Goal: Task Accomplishment & Management: Manage account settings

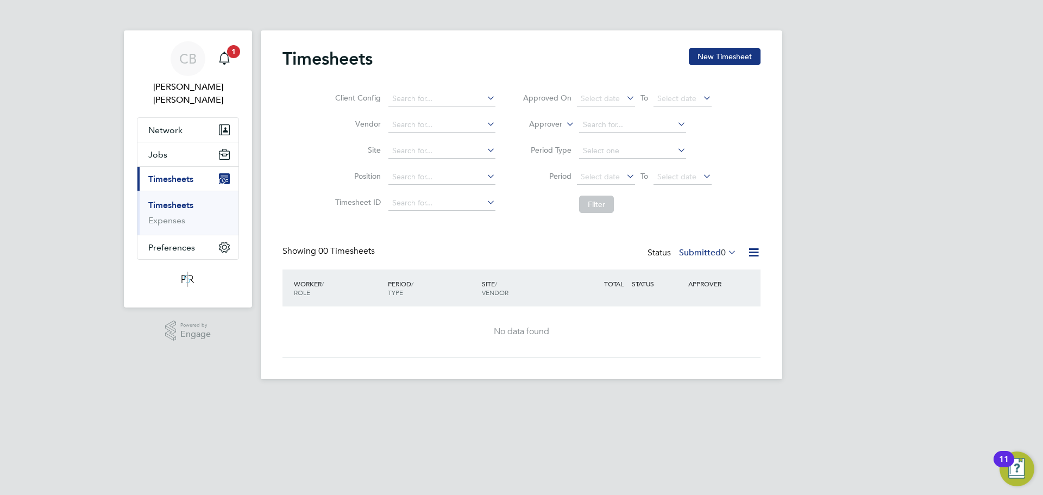
click at [179, 191] on ul "Timesheets Expenses" at bounding box center [187, 213] width 101 height 44
click at [179, 200] on link "Timesheets" at bounding box center [170, 205] width 45 height 10
click at [712, 51] on button "New Timesheet" at bounding box center [725, 56] width 72 height 17
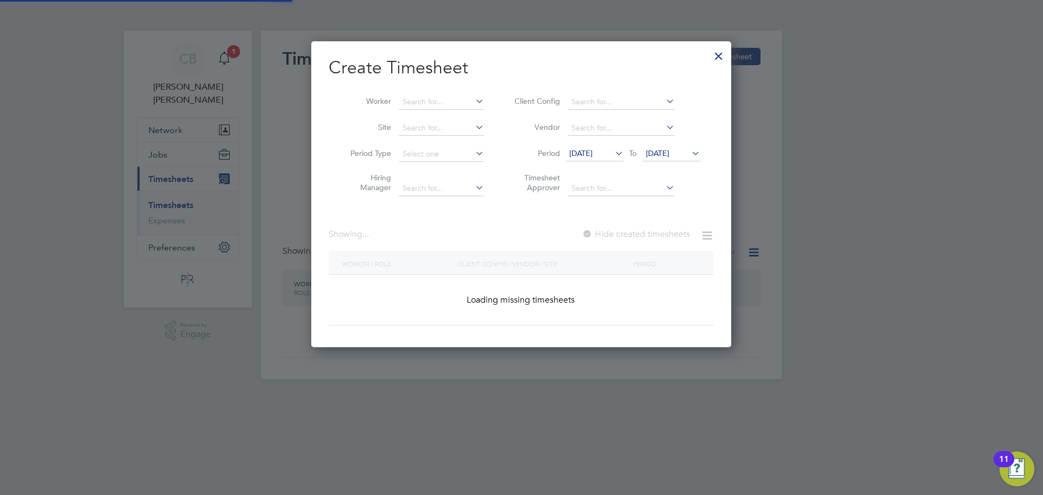
scroll to position [892, 421]
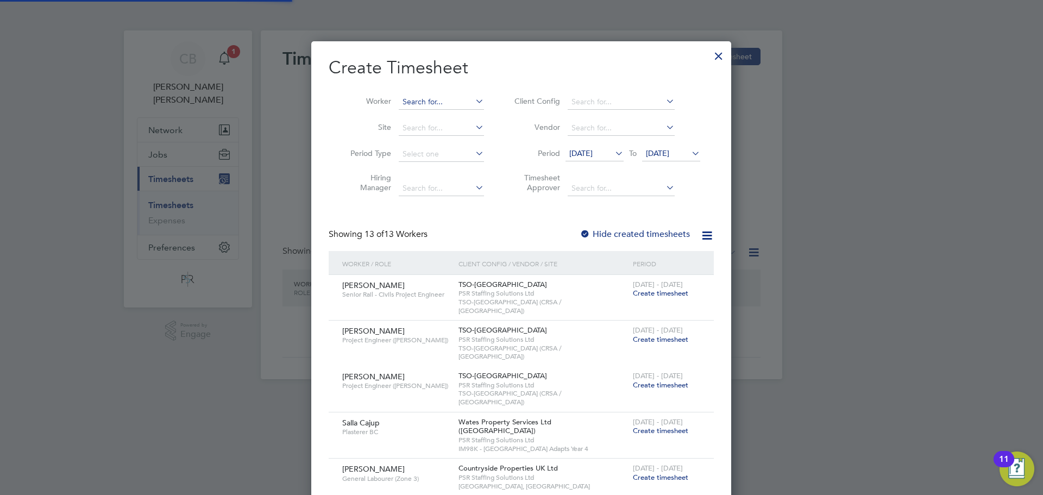
click at [441, 95] on input at bounding box center [441, 102] width 85 height 15
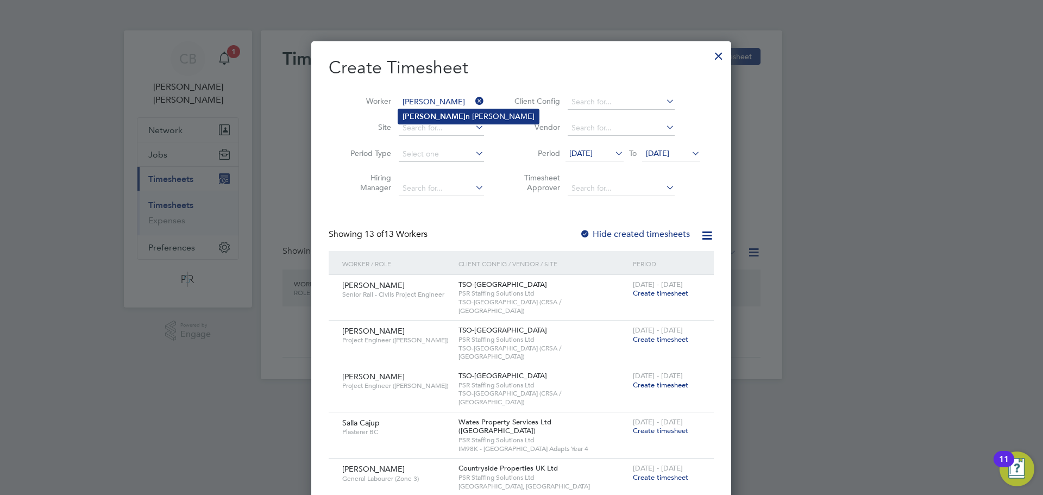
click at [446, 116] on li "[PERSON_NAME]" at bounding box center [468, 116] width 141 height 15
type input "[PERSON_NAME]"
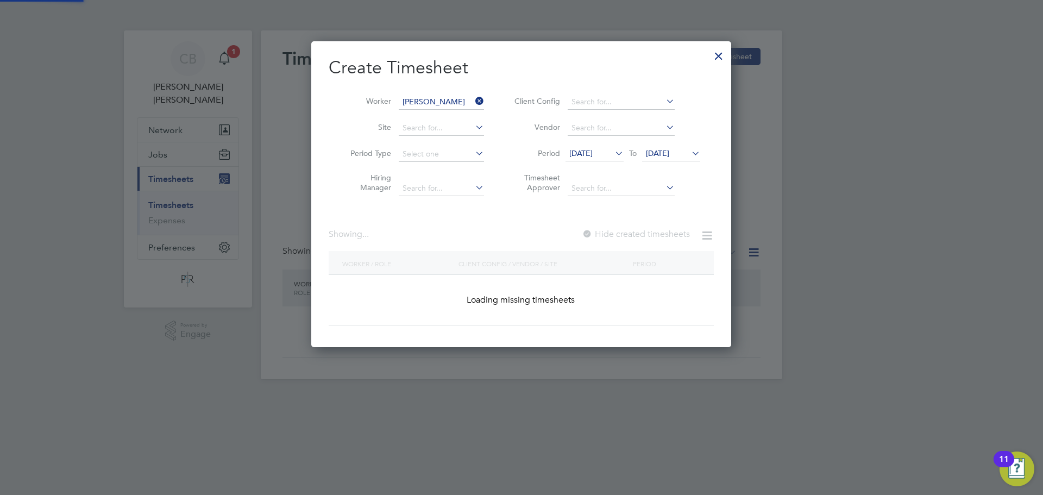
scroll to position [306, 421]
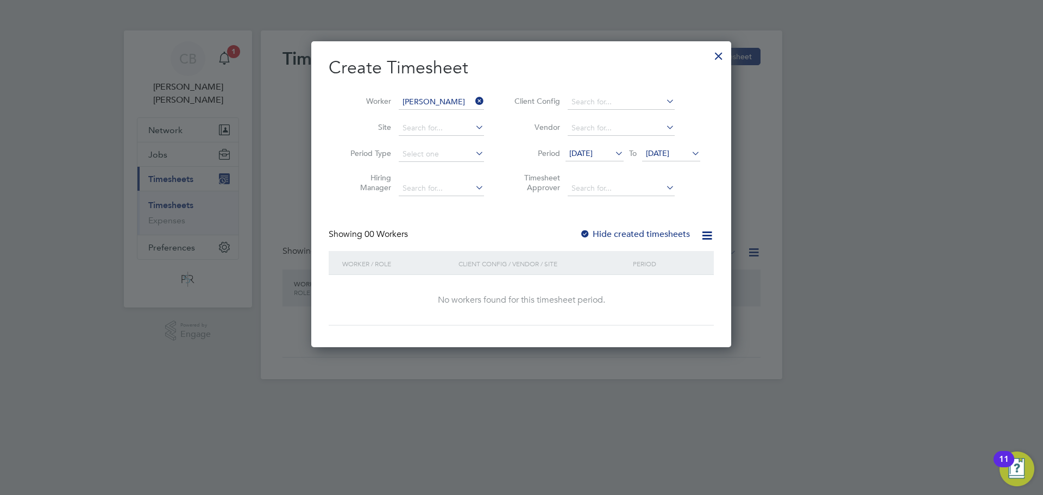
click at [605, 229] on label "Hide created timesheets" at bounding box center [635, 234] width 110 height 11
click at [669, 157] on span "[DATE]" at bounding box center [657, 153] width 23 height 10
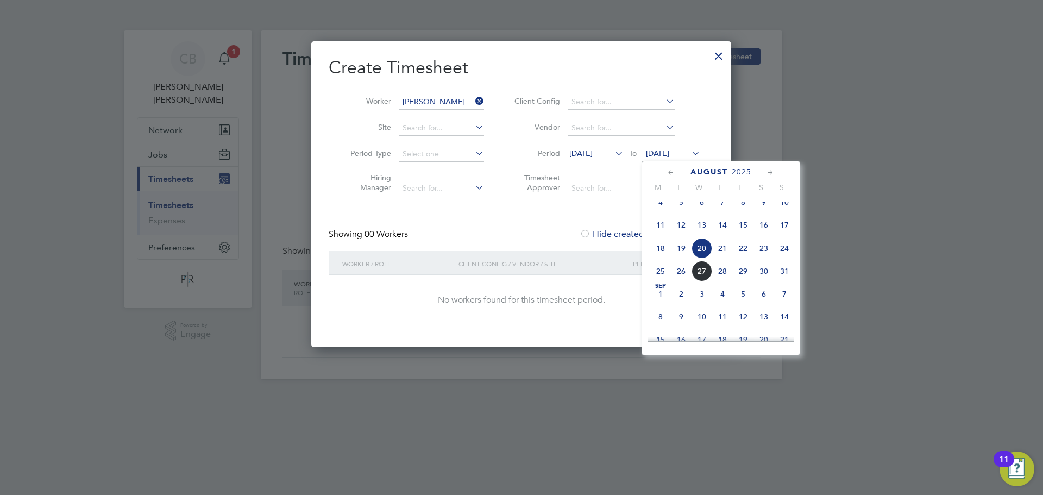
click at [754, 270] on div "[DATE] 2 3 4 5 6 7 8 9 10 11 12 13 14 15 16 17 18 19 20 21 22 23 24 25 26 27 28…" at bounding box center [728, 226] width 160 height 115
click at [756, 271] on div "[DATE] 2 3 4 5 6 7 8 9 10 11 12 13 14 15 16 17 18 19 20 21 22 23 24 25 26 27 28…" at bounding box center [728, 226] width 160 height 115
click at [762, 280] on span "30" at bounding box center [764, 271] width 21 height 21
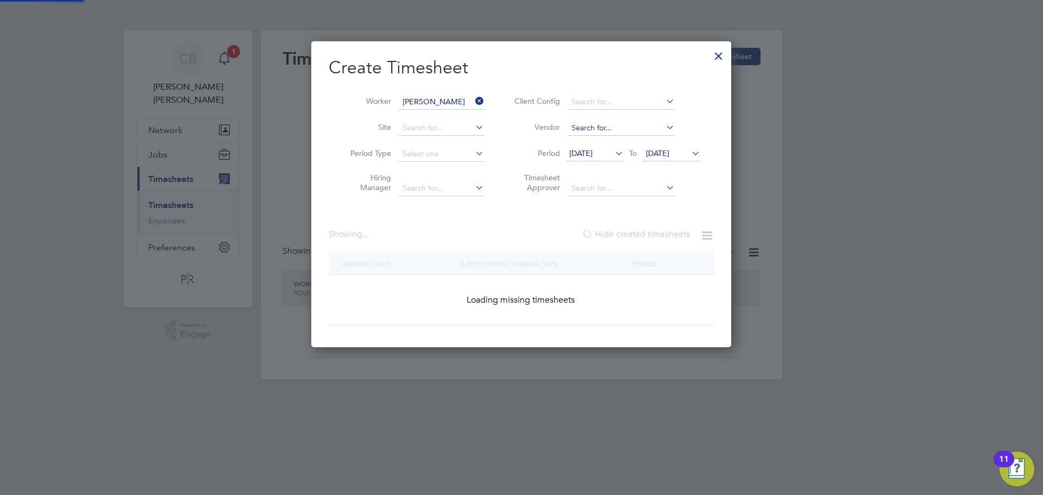
scroll to position [293, 421]
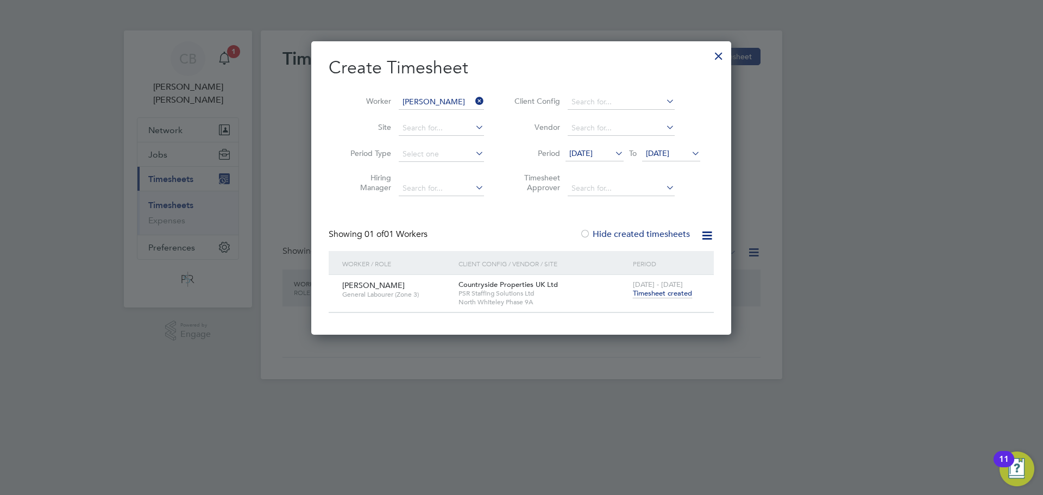
click at [613, 160] on icon at bounding box center [613, 153] width 0 height 15
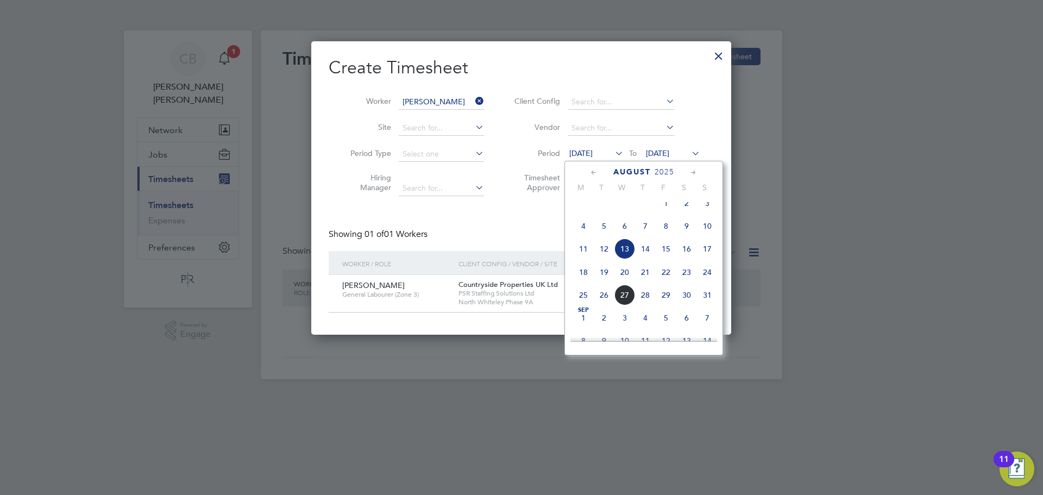
click at [603, 259] on span "12" at bounding box center [604, 249] width 21 height 21
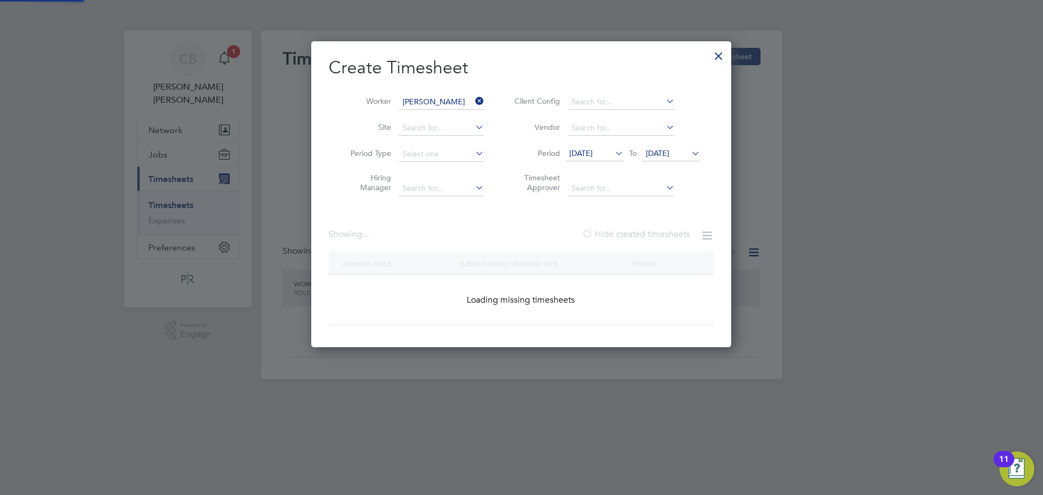
scroll to position [293, 421]
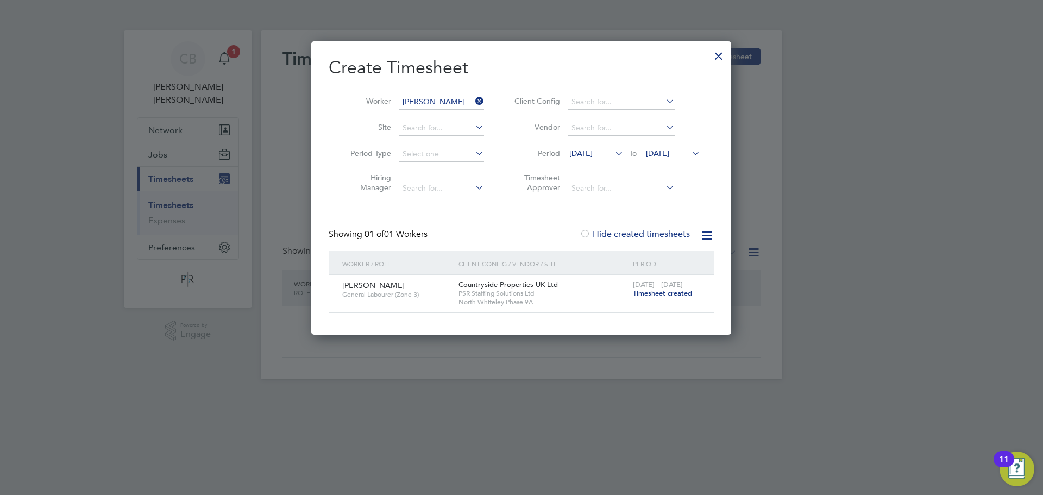
click at [690, 151] on icon at bounding box center [690, 153] width 0 height 15
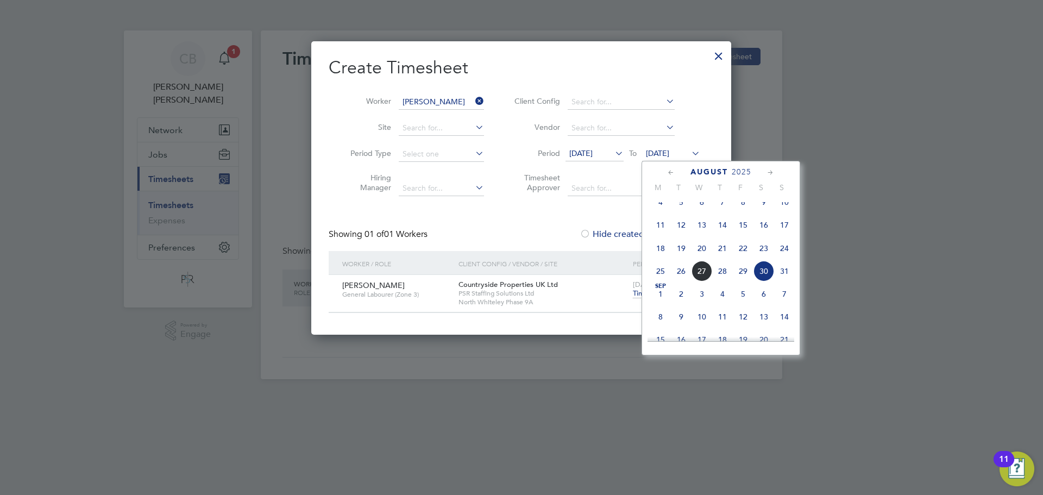
scroll to position [423, 0]
click at [759, 260] on div "[DATE] 2 3 4 5 6 7 8 9 10 11 12 13 14 15 16 17 18 19 20 21 22 23 24 25 26 27 28…" at bounding box center [728, 203] width 160 height 115
click at [763, 281] on span "6" at bounding box center [764, 270] width 21 height 21
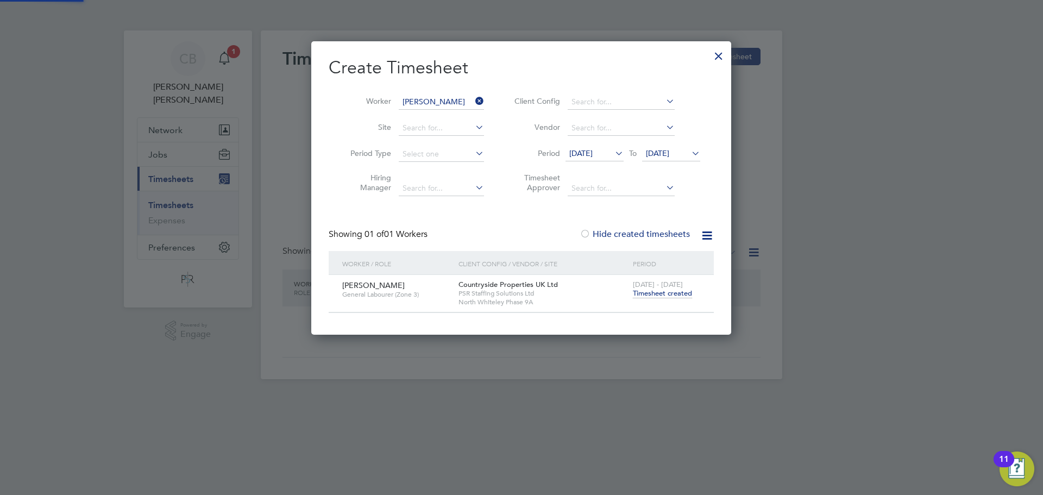
scroll to position [293, 421]
click at [678, 286] on span "[DATE] - [DATE]" at bounding box center [658, 284] width 50 height 9
click at [680, 288] on span "[DATE] - [DATE]" at bounding box center [658, 284] width 50 height 9
click at [681, 289] on span "Timesheet created" at bounding box center [662, 294] width 59 height 10
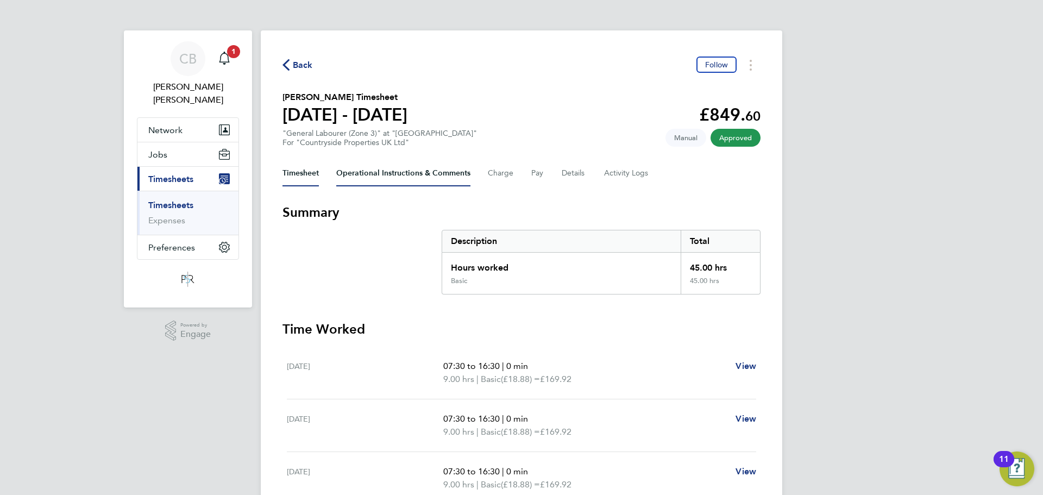
click at [460, 173] on Comments-tab "Operational Instructions & Comments" at bounding box center [403, 173] width 134 height 26
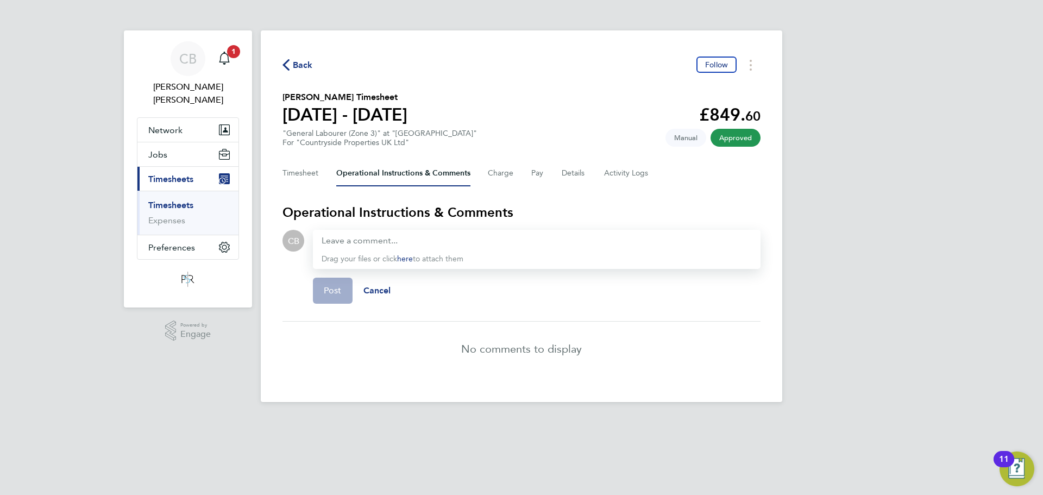
click at [558, 177] on div "Timesheet Operational Instructions & Comments Charge Pay Details Activity Logs" at bounding box center [522, 173] width 478 height 26
click at [565, 174] on button "Details" at bounding box center [574, 173] width 25 height 26
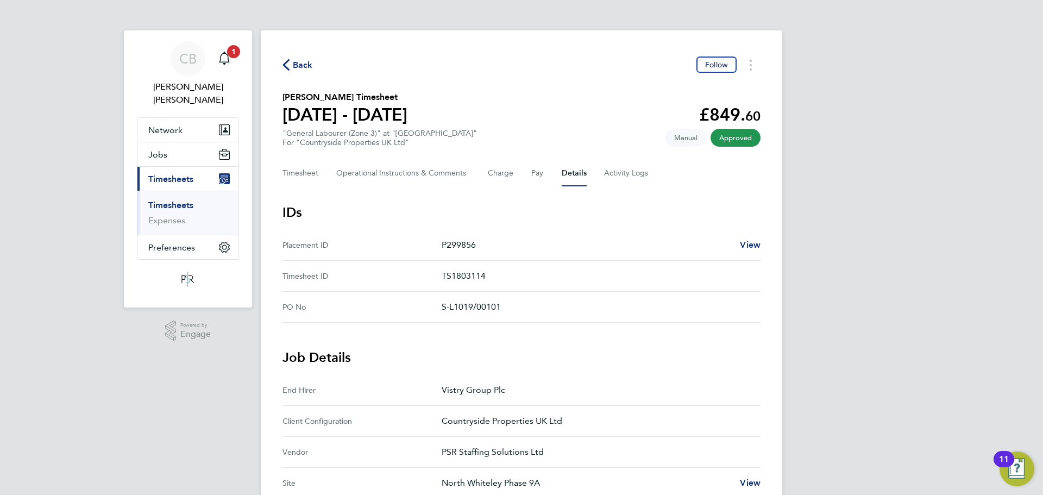
click at [662, 206] on h3 "IDs" at bounding box center [522, 212] width 478 height 17
click at [641, 180] on Logs-tab "Activity Logs" at bounding box center [627, 173] width 46 height 26
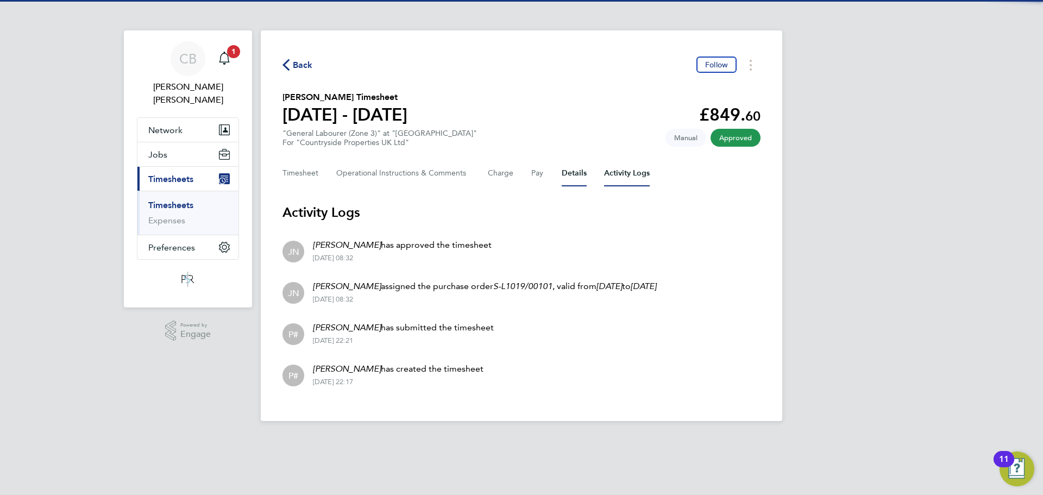
click at [571, 183] on button "Details" at bounding box center [574, 173] width 25 height 26
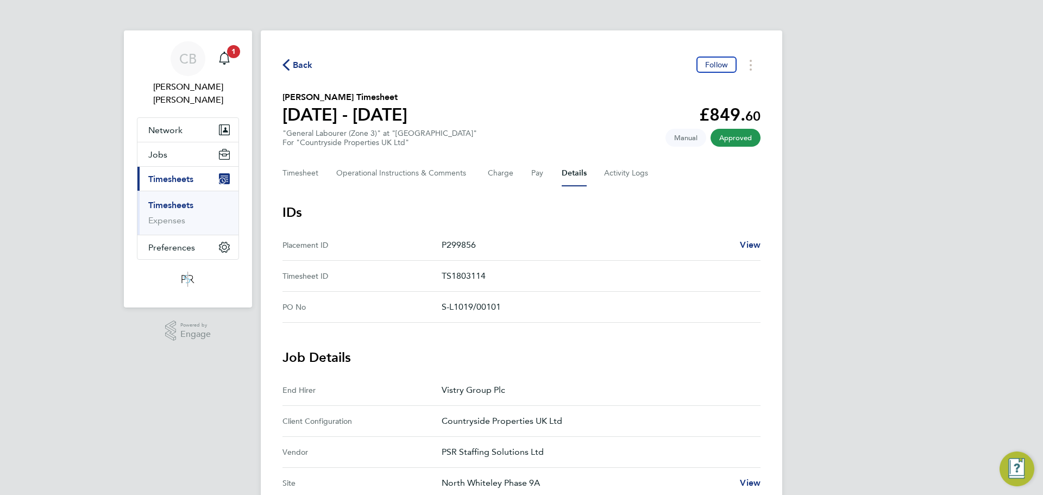
click at [594, 179] on div "Timesheet Operational Instructions & Comments Charge Pay Details Activity Logs" at bounding box center [522, 173] width 478 height 26
click at [622, 179] on Logs-tab "Activity Logs" at bounding box center [627, 173] width 46 height 26
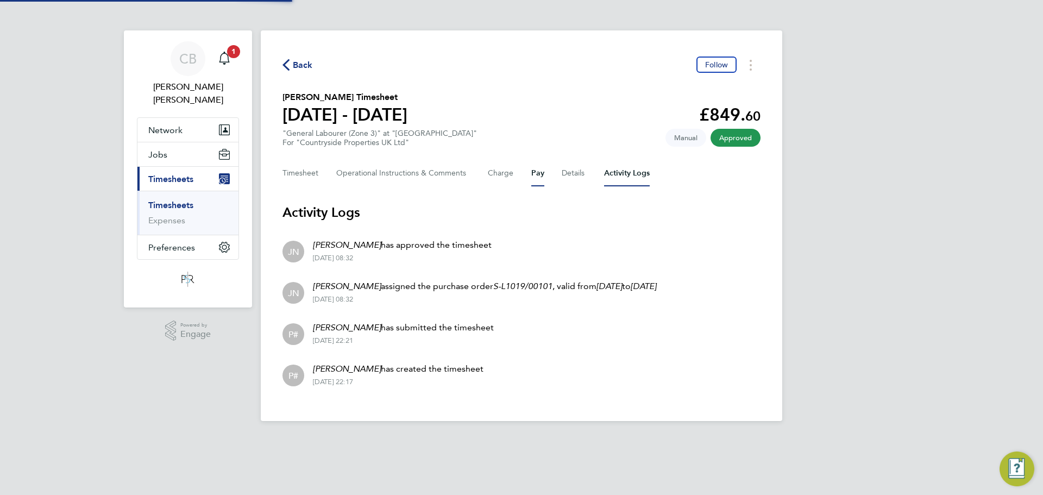
click at [535, 176] on button "Pay" at bounding box center [537, 173] width 13 height 26
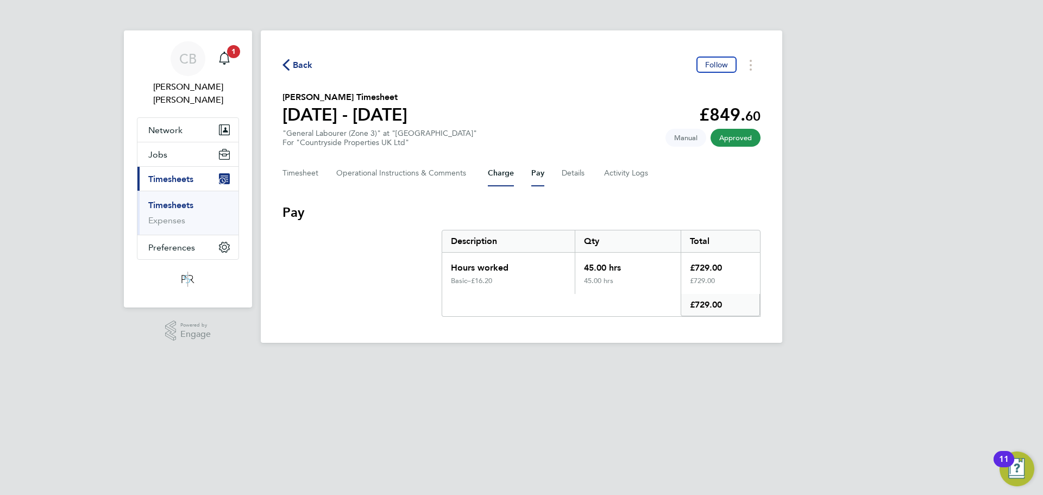
click at [507, 174] on button "Charge" at bounding box center [501, 173] width 26 height 26
click at [472, 180] on div "Timesheet Operational Instructions & Comments Charge Pay Details Activity Logs" at bounding box center [522, 173] width 478 height 26
click at [458, 177] on Comments-tab "Operational Instructions & Comments" at bounding box center [403, 173] width 134 height 26
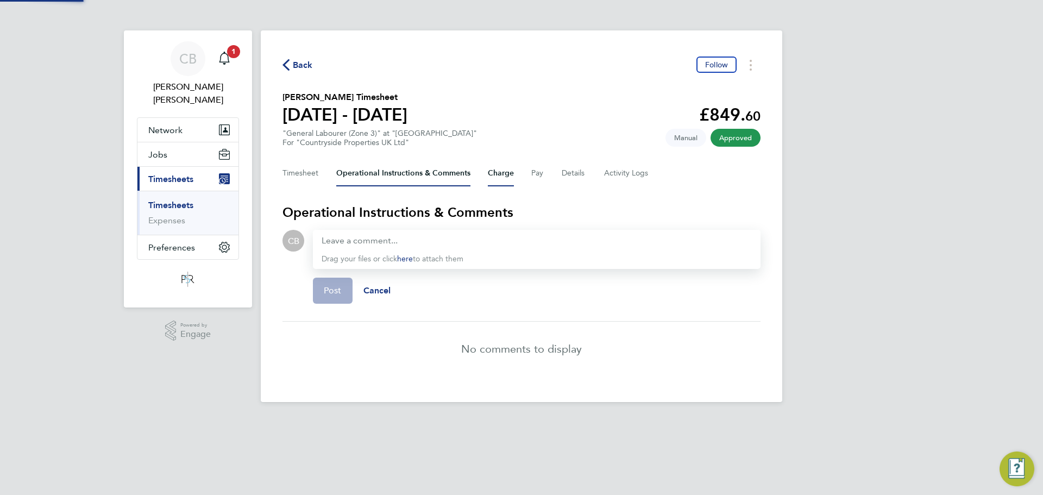
click at [490, 176] on button "Charge" at bounding box center [501, 173] width 26 height 26
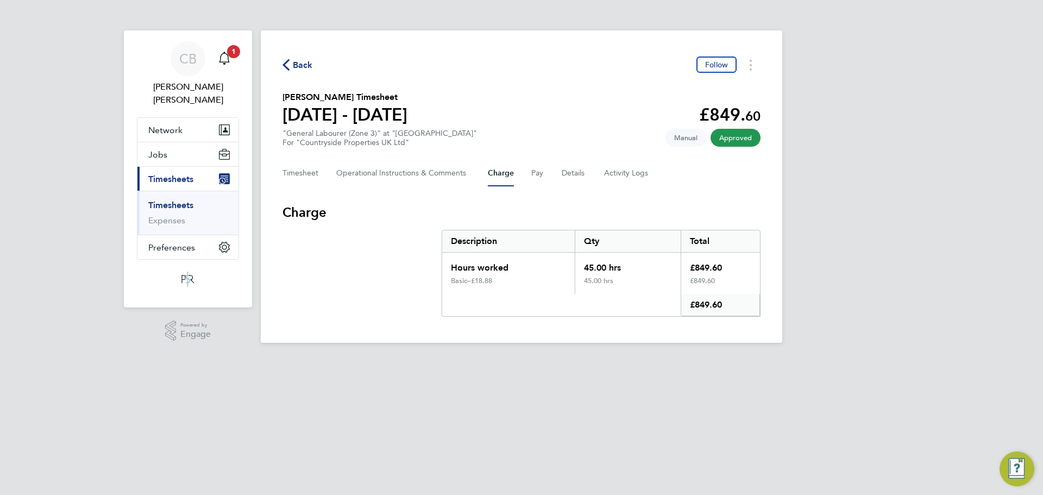
click at [331, 181] on div "Timesheet Operational Instructions & Comments Charge Pay Details Activity Logs" at bounding box center [522, 173] width 478 height 26
click at [317, 179] on button "Timesheet" at bounding box center [301, 173] width 36 height 26
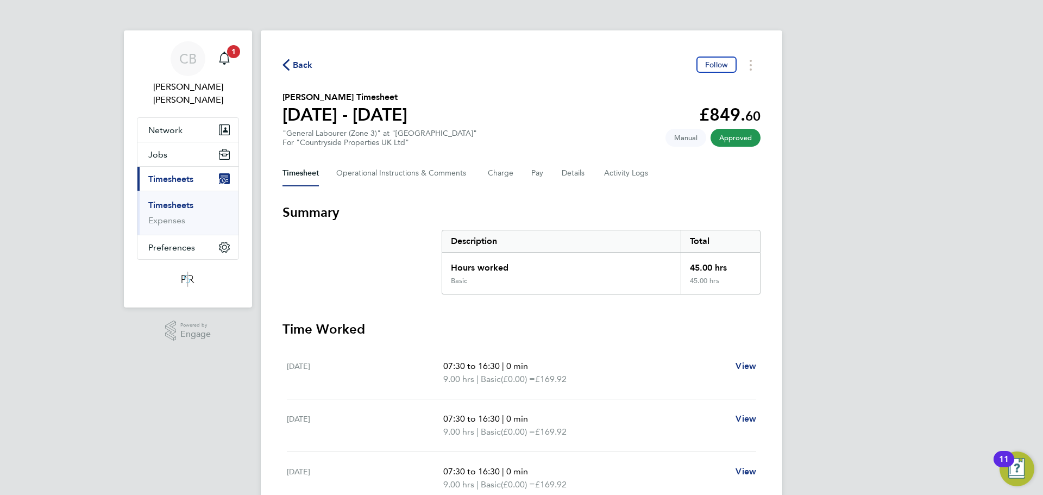
click at [201, 167] on button "Current page: Timesheets" at bounding box center [187, 179] width 101 height 24
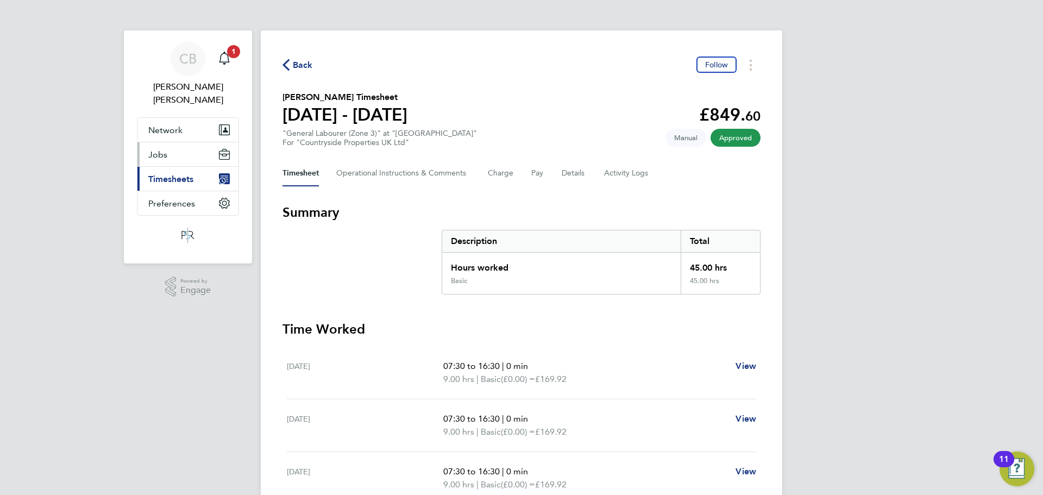
click at [199, 150] on button "Jobs" at bounding box center [187, 154] width 101 height 24
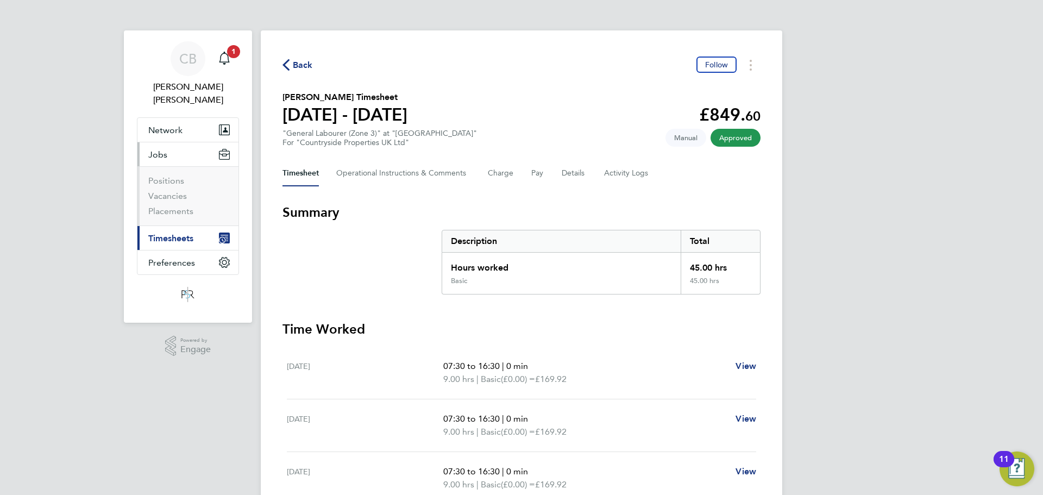
click at [177, 209] on ul "Positions Vacancies Placements" at bounding box center [187, 195] width 101 height 59
click at [181, 206] on link "Placements" at bounding box center [170, 211] width 45 height 10
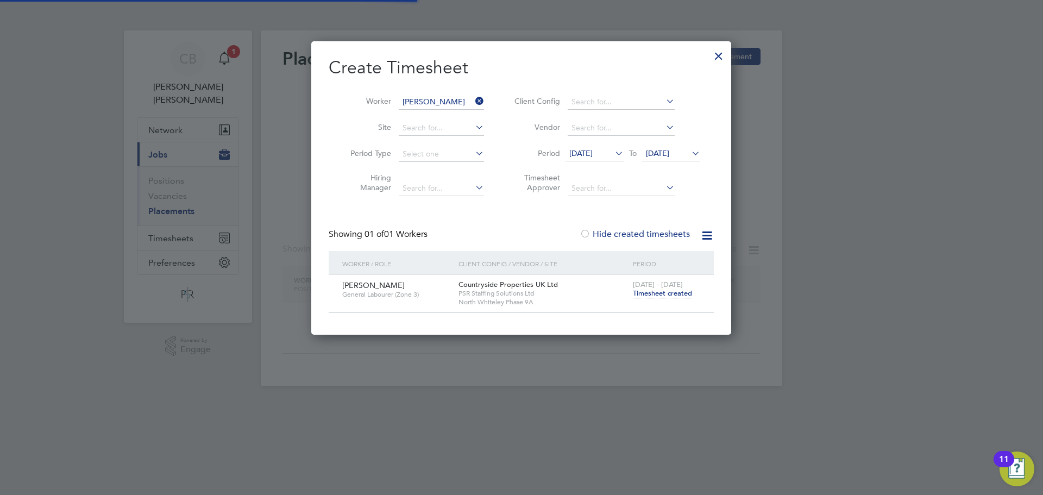
scroll to position [293, 421]
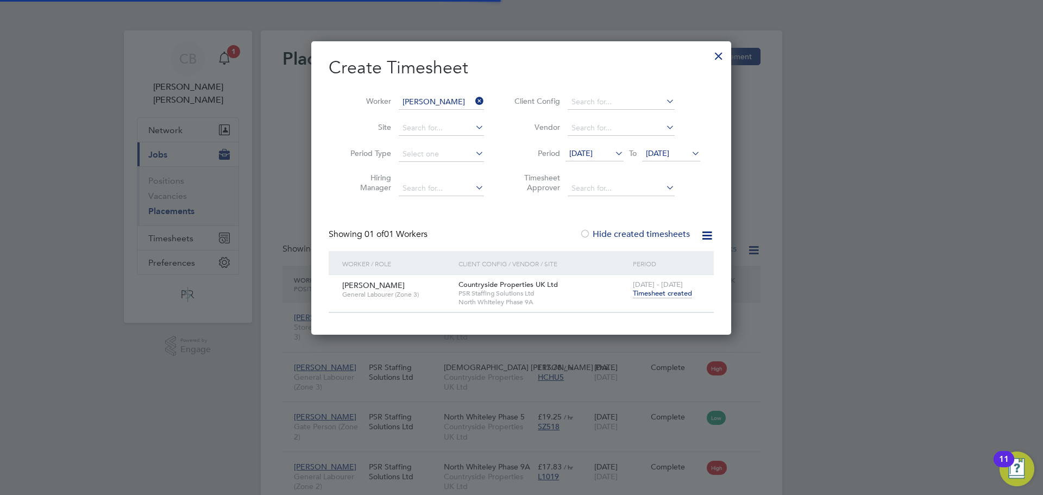
click at [721, 48] on div at bounding box center [719, 53] width 20 height 20
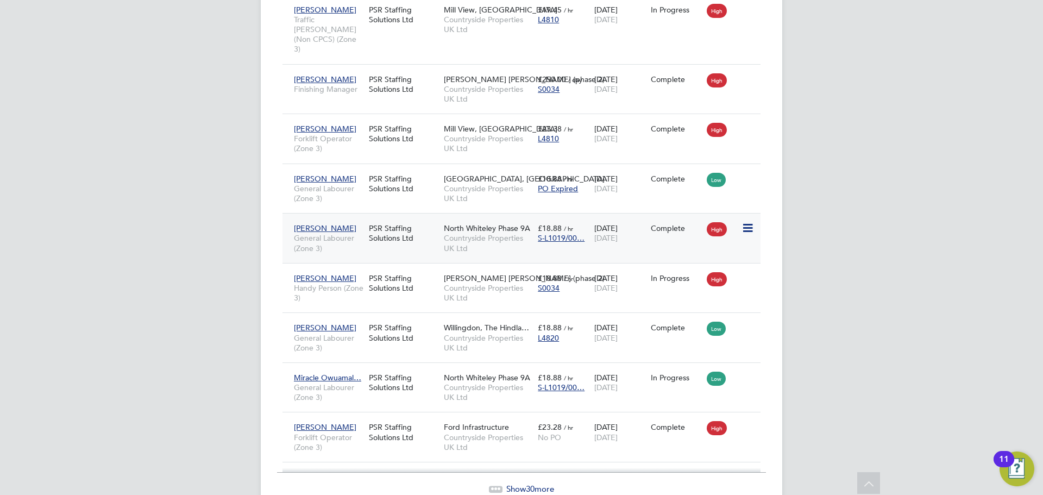
click at [518, 233] on span "Countryside Properties UK Ltd" at bounding box center [488, 243] width 89 height 20
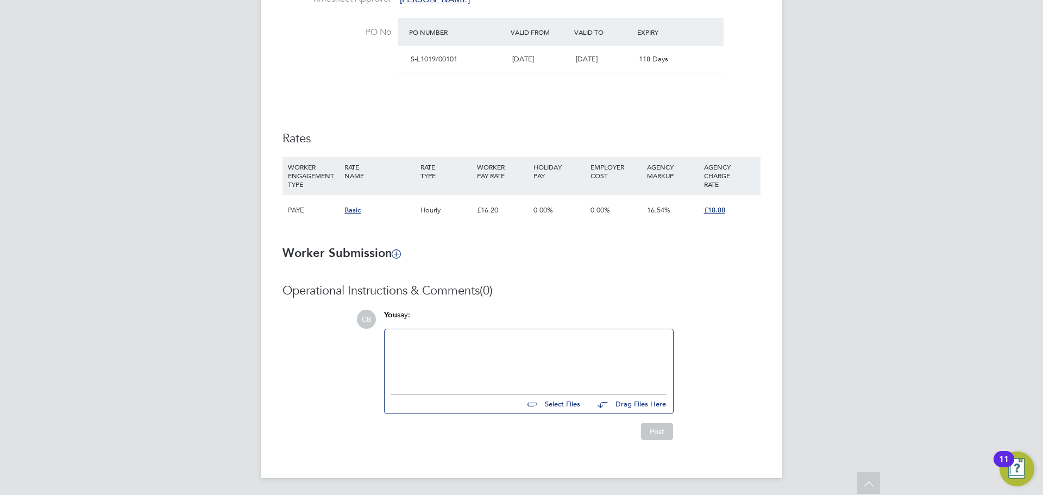
click at [628, 211] on div "0.00%" at bounding box center [616, 211] width 57 height 32
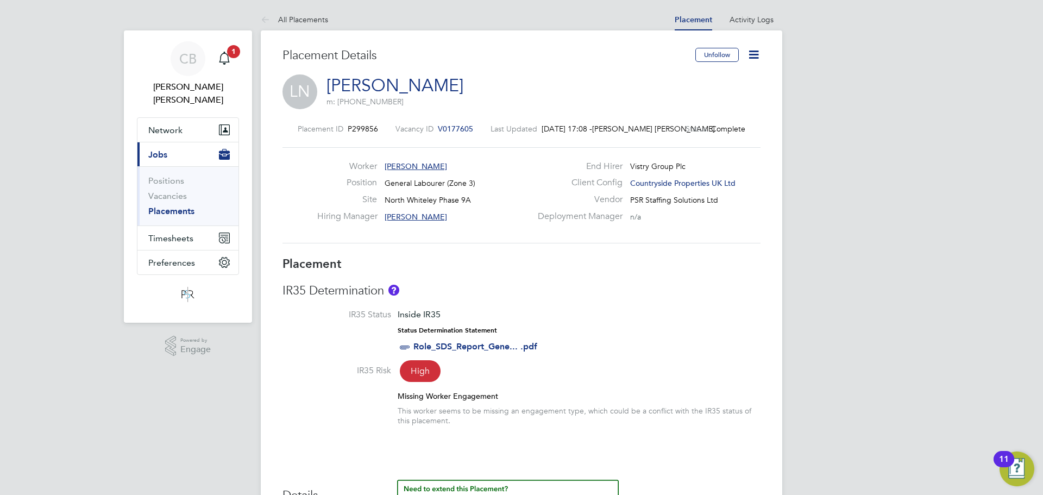
click at [754, 55] on icon at bounding box center [754, 55] width 14 height 14
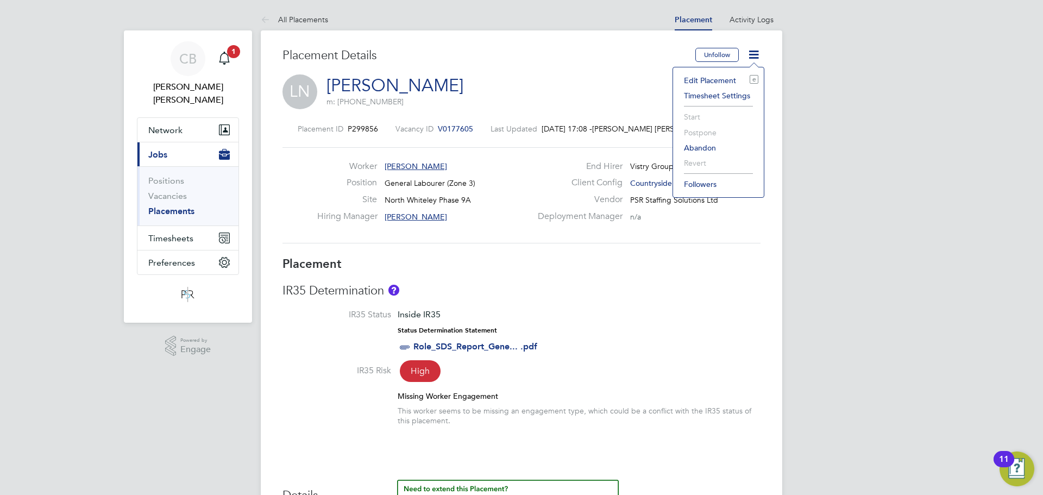
click at [724, 78] on li "Edit Placement e" at bounding box center [719, 80] width 80 height 15
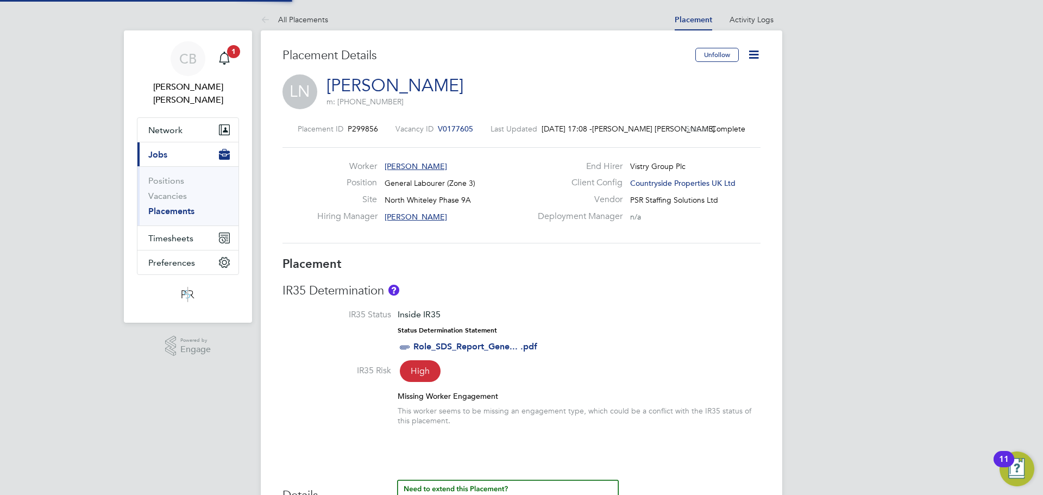
type input "[PERSON_NAME]"
type input "[DATE]"
type input "07:30"
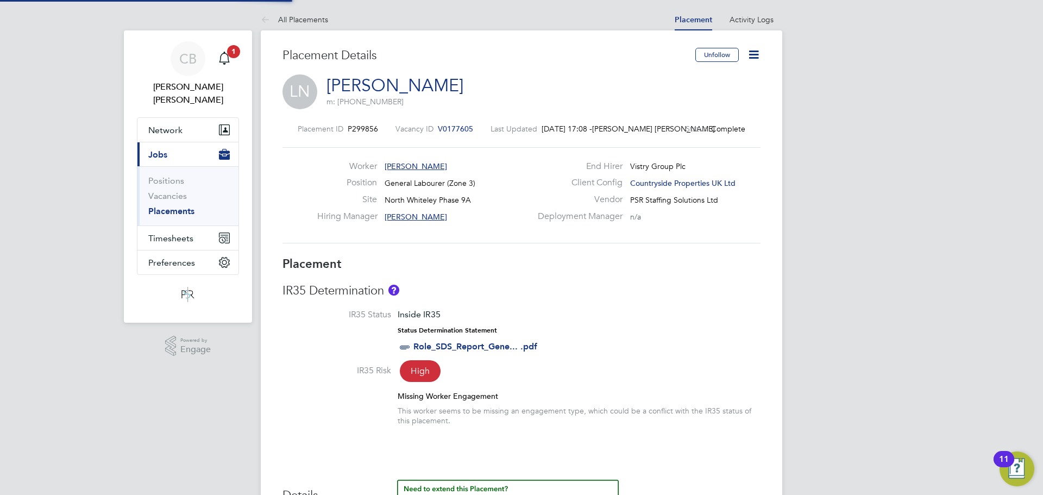
type input "16:30"
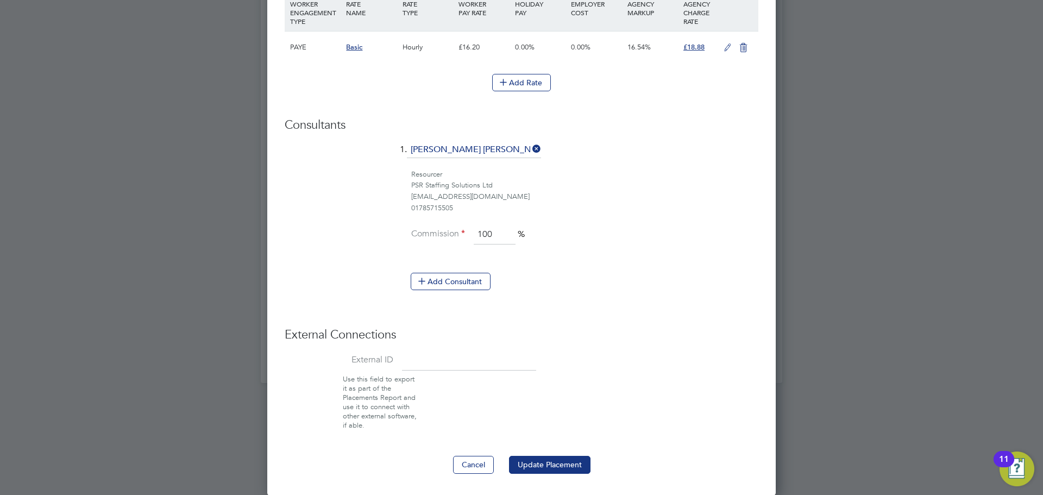
click at [721, 45] on icon at bounding box center [728, 47] width 14 height 9
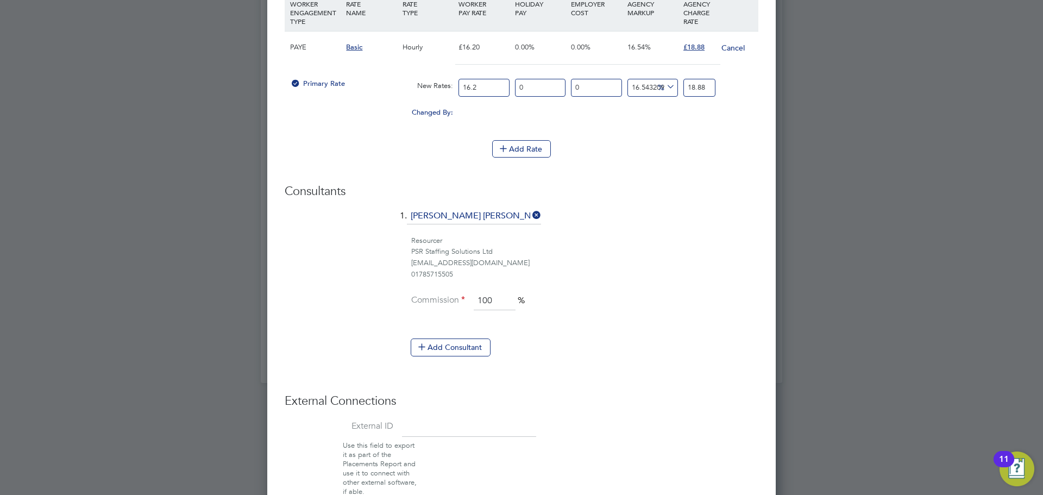
click at [491, 84] on input "16.2" at bounding box center [484, 88] width 51 height 18
type input "16"
type input "18.646913580246913"
type input "16.5"
type input "19.22962962962963"
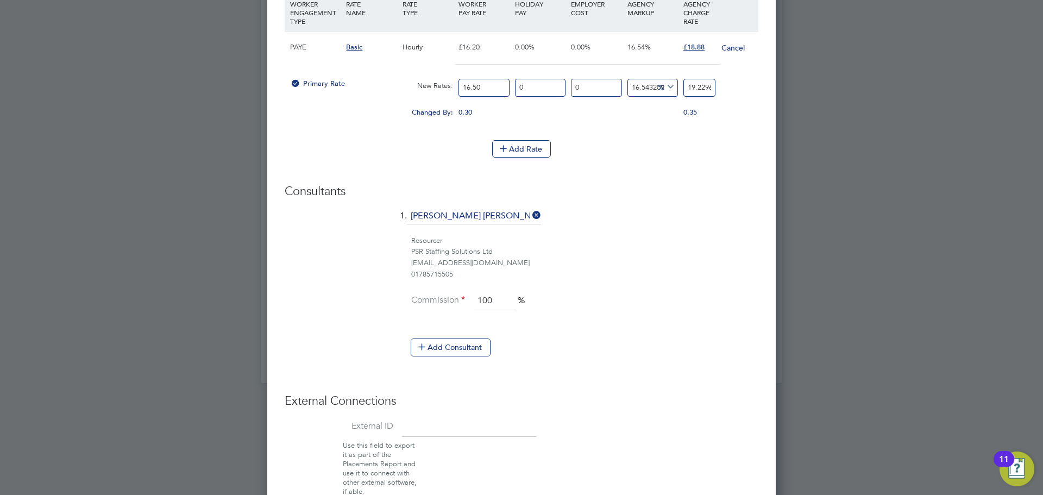
type input "16.50"
click at [693, 85] on input "19.22962962962963" at bounding box center [700, 88] width 32 height 18
type input "-93.93939393939394"
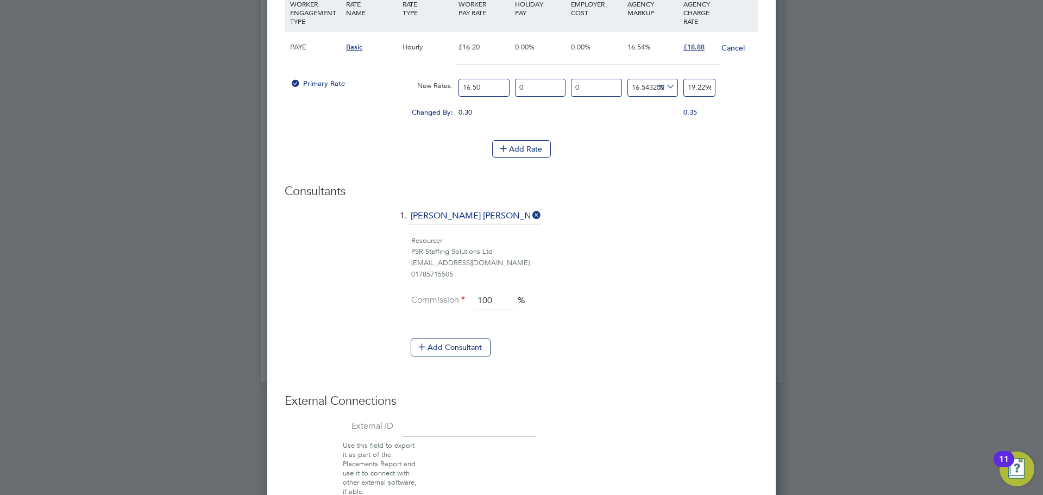
type input "1"
type input "9.090909090909092"
type input "18"
type input "1039.3939393939395"
type input "188"
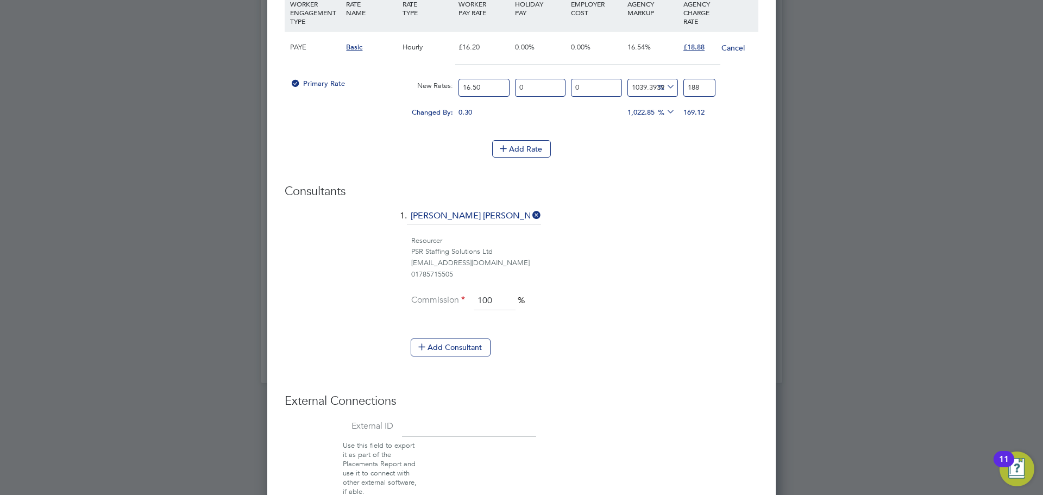
type input "11342.424242424242"
type input "1888"
type input "1039.3939393939395"
type input "188"
type input "9.090909090909092"
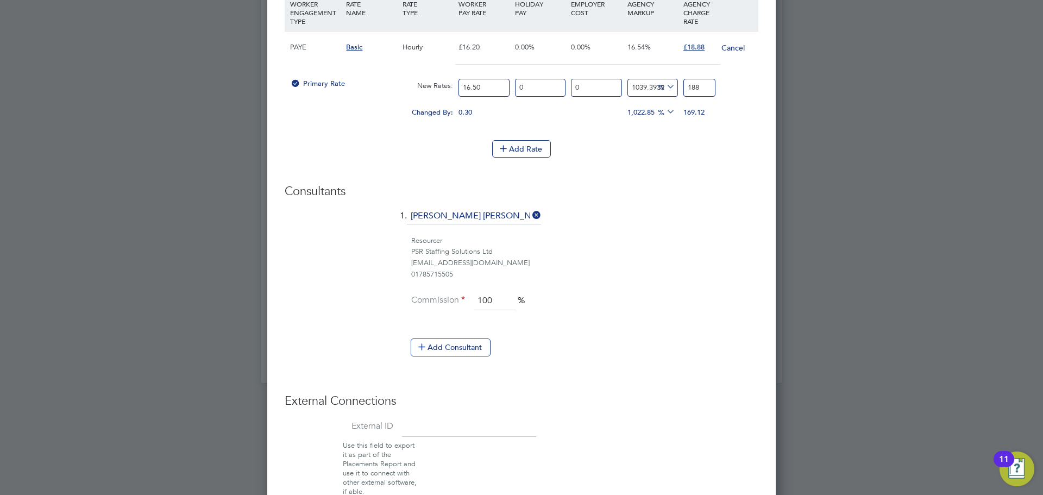
type input "18"
type input "14.545454545454545"
type input "18.9"
type input "9.090909090909092"
type input "18"
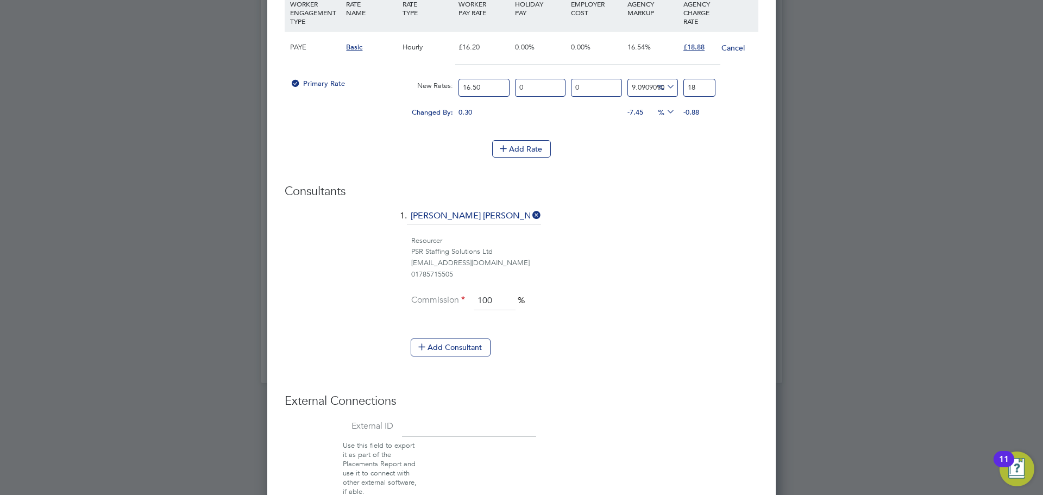
type input "13.93939393939394"
type input "18.8"
type input "14.424242424242424"
type input "18.88"
click at [723, 106] on div "0.00" at bounding box center [709, 107] width 56 height 11
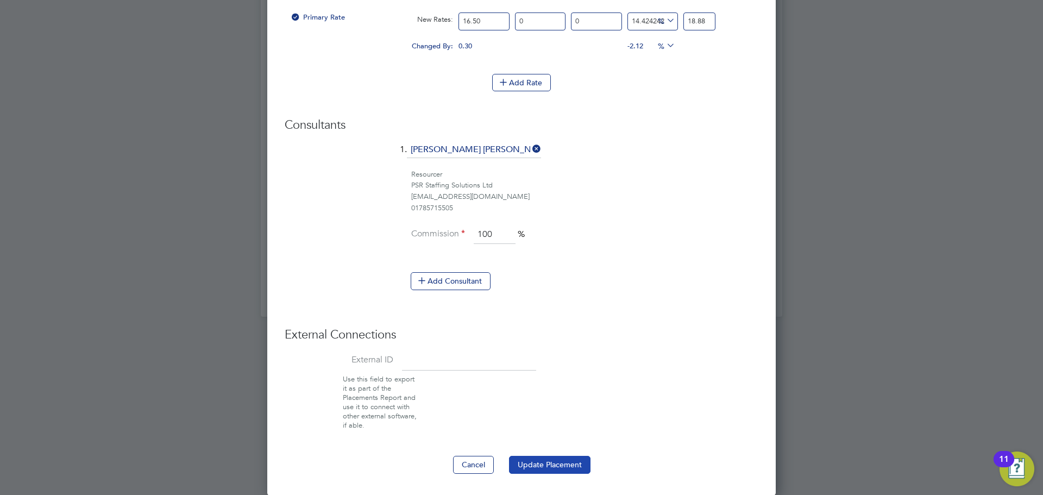
click at [568, 462] on button "Update Placement" at bounding box center [550, 464] width 82 height 17
